Goal: Information Seeking & Learning: Learn about a topic

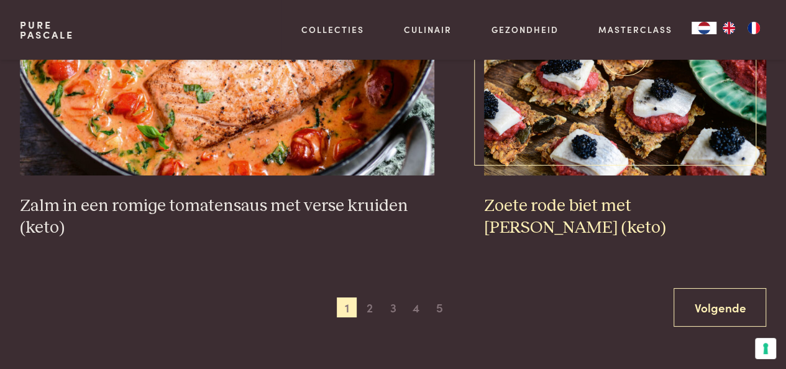
scroll to position [2175, 0]
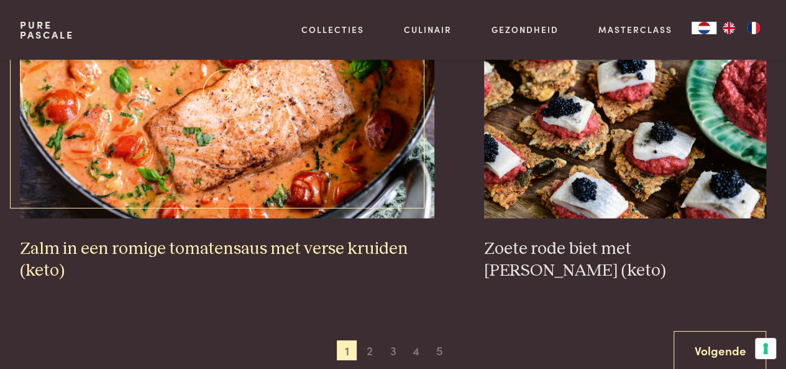
click at [387, 163] on img at bounding box center [227, 94] width 415 height 249
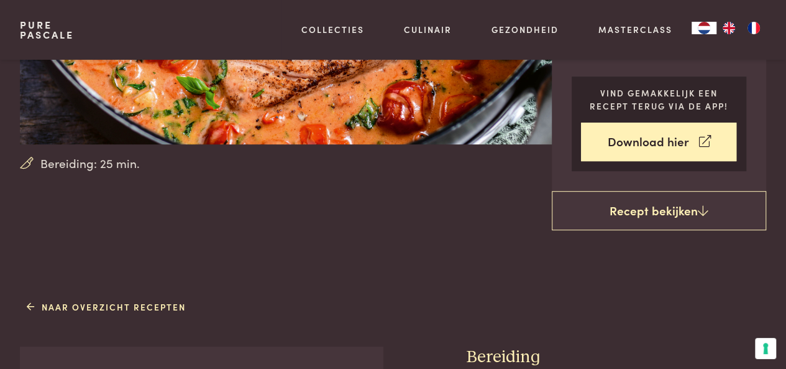
scroll to position [497, 0]
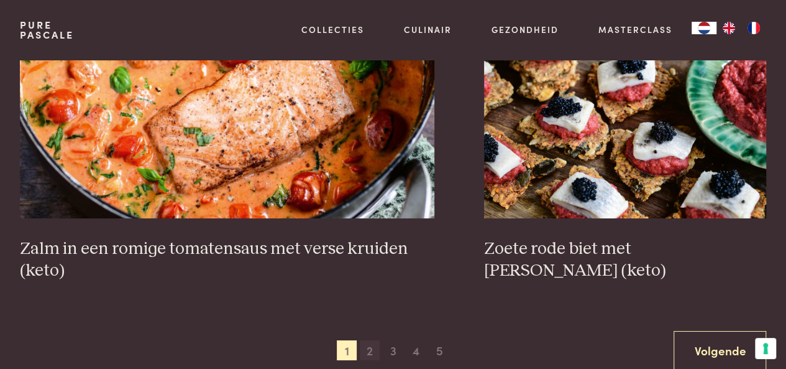
click at [369, 352] on span "2" at bounding box center [370, 350] width 20 height 20
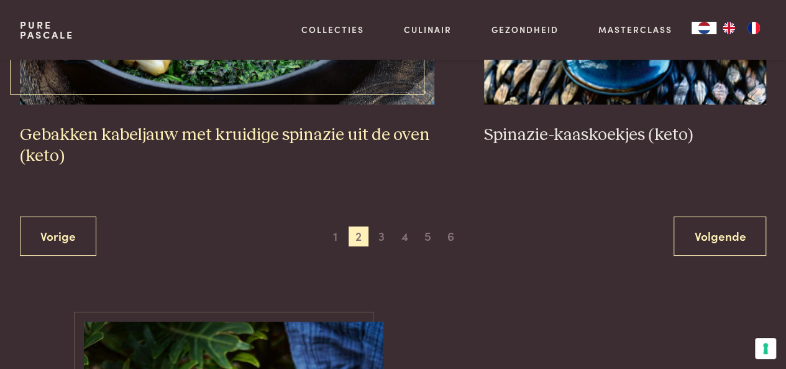
scroll to position [2336, 0]
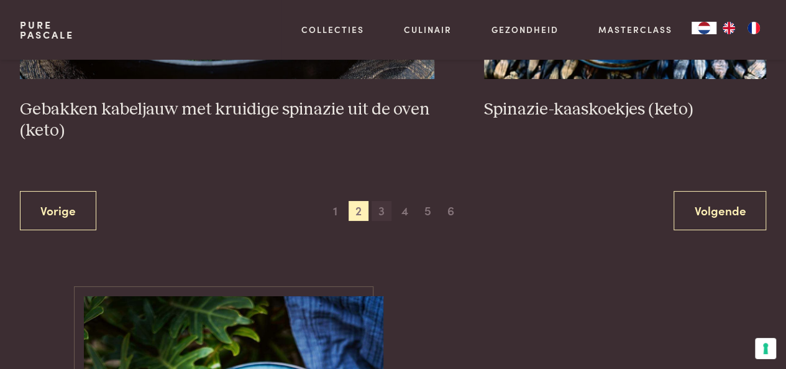
click at [383, 219] on span "3" at bounding box center [382, 211] width 20 height 20
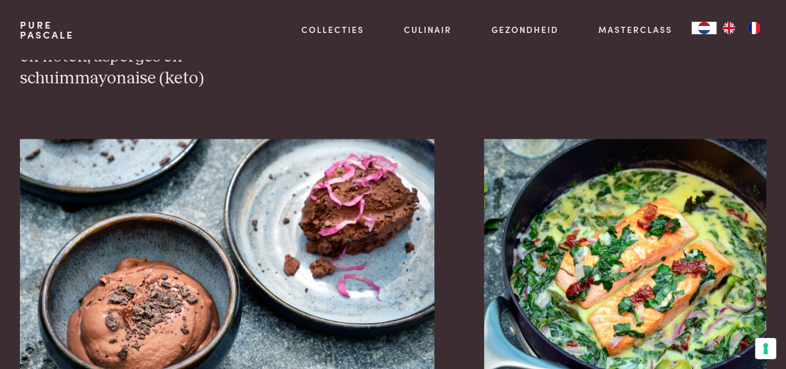
scroll to position [1155, 0]
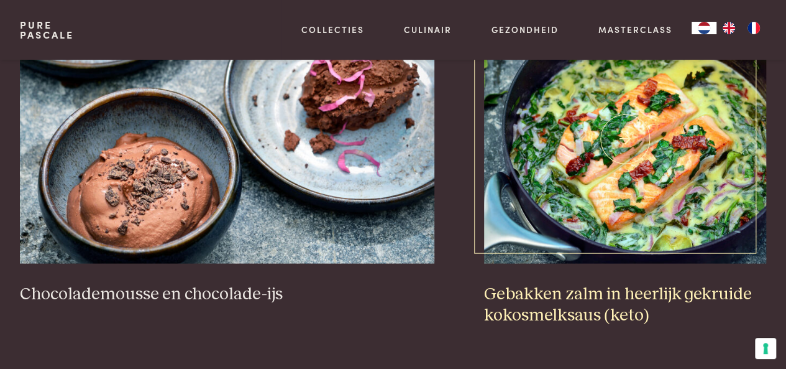
click at [615, 216] on img at bounding box center [625, 138] width 282 height 249
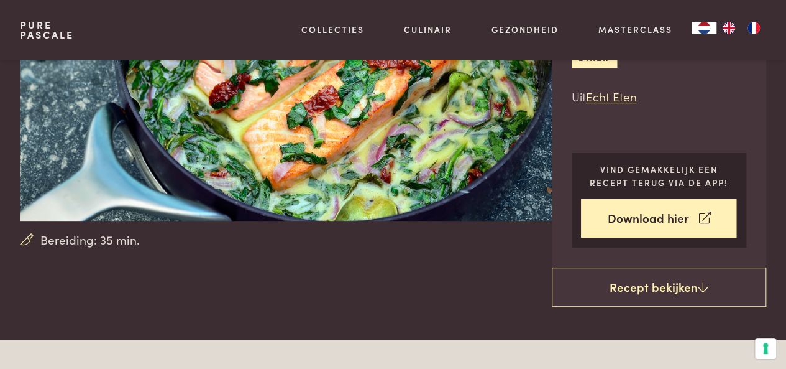
scroll to position [62, 0]
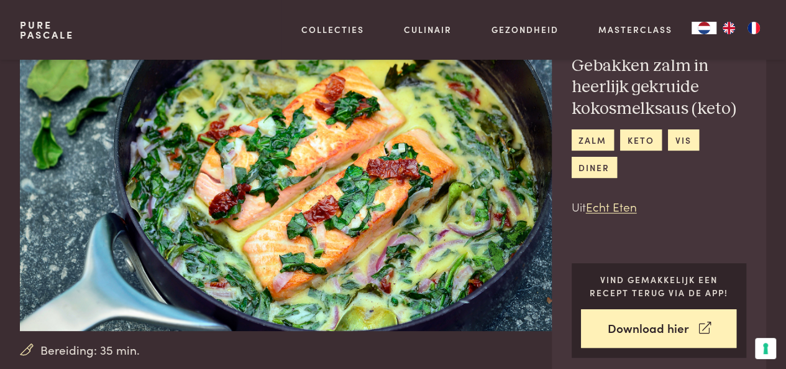
drag, startPoint x: 466, startPoint y: 199, endPoint x: 347, endPoint y: 249, distance: 128.9
drag, startPoint x: 347, startPoint y: 249, endPoint x: 170, endPoint y: 16, distance: 293.1
click at [170, 16] on div "Pure Pascale Collecties Kitchenware Tableware Bathroom Interior Inspiratie Alle…" at bounding box center [393, 30] width 746 height 60
